Goal: Check status: Check status

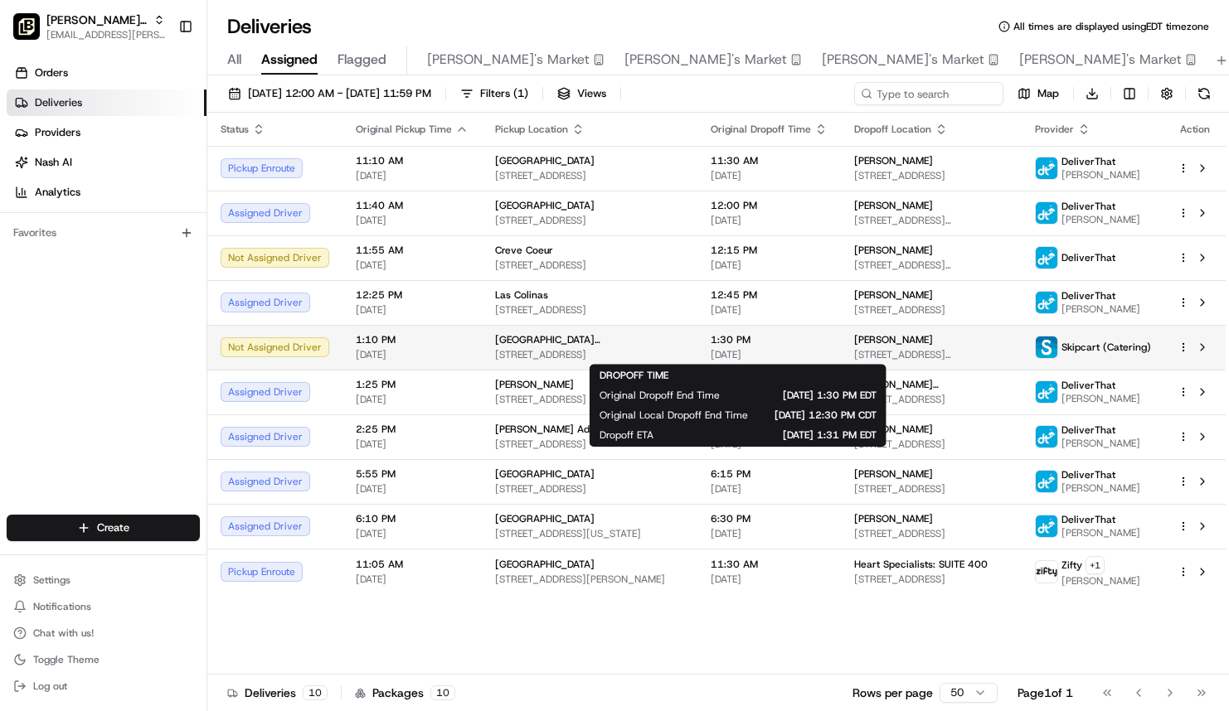
click at [784, 349] on span "[DATE]" at bounding box center [769, 354] width 117 height 13
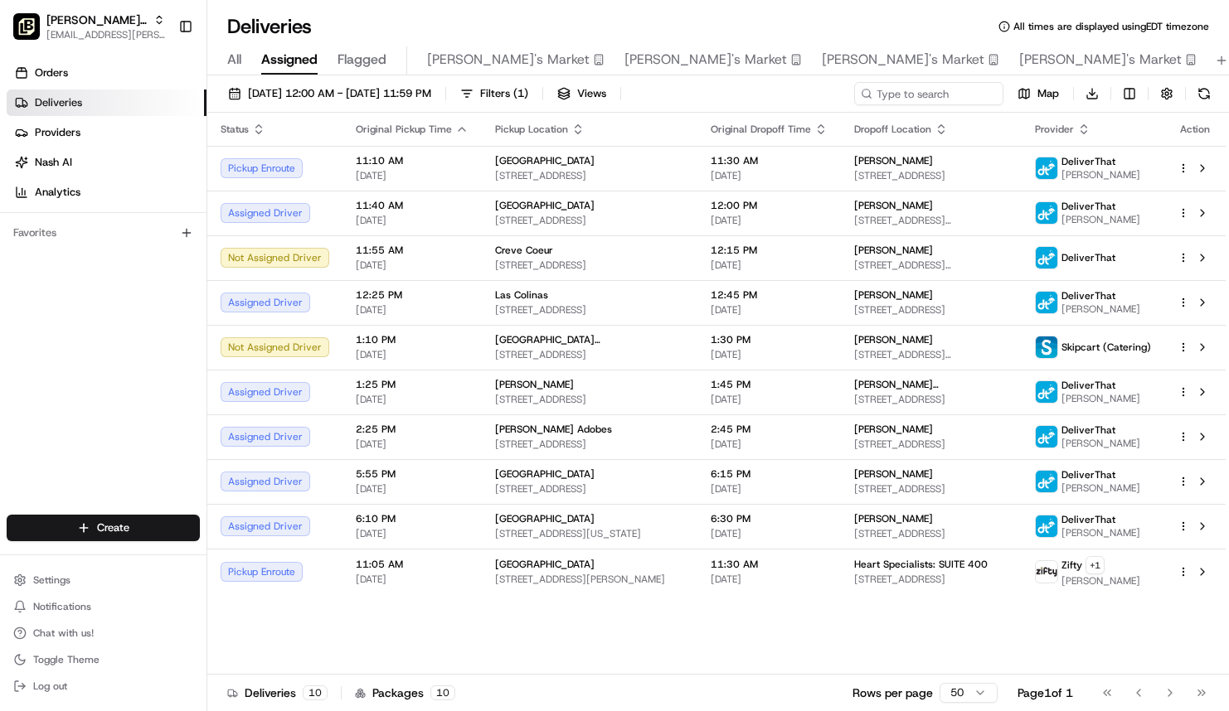
click at [31, 308] on div "Orders Deliveries Providers [PERSON_NAME] Analytics Favorites" at bounding box center [103, 289] width 206 height 472
click at [584, 686] on div "Deliveries 10 Packages 10 Rows per page 50 Page 1 of 1 Go to first page Go to p…" at bounding box center [717, 692] width 1021 height 37
